Goal: Browse casually

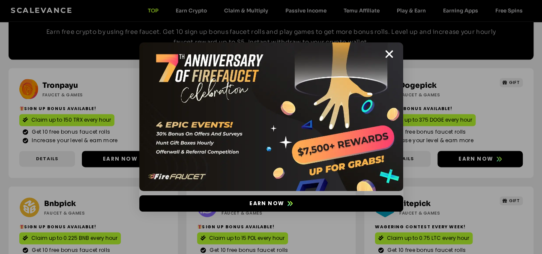
scroll to position [557, 0]
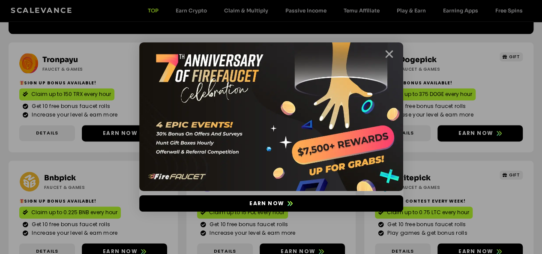
click at [392, 53] on icon "Close" at bounding box center [389, 54] width 11 height 11
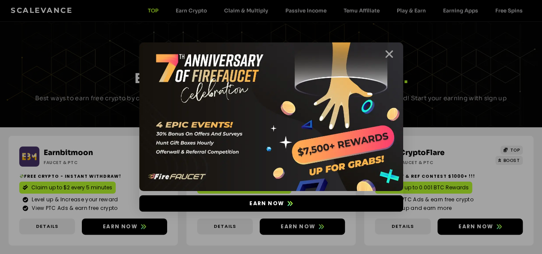
click at [388, 54] on icon "Close" at bounding box center [389, 54] width 11 height 11
